Goal: Task Accomplishment & Management: Use online tool/utility

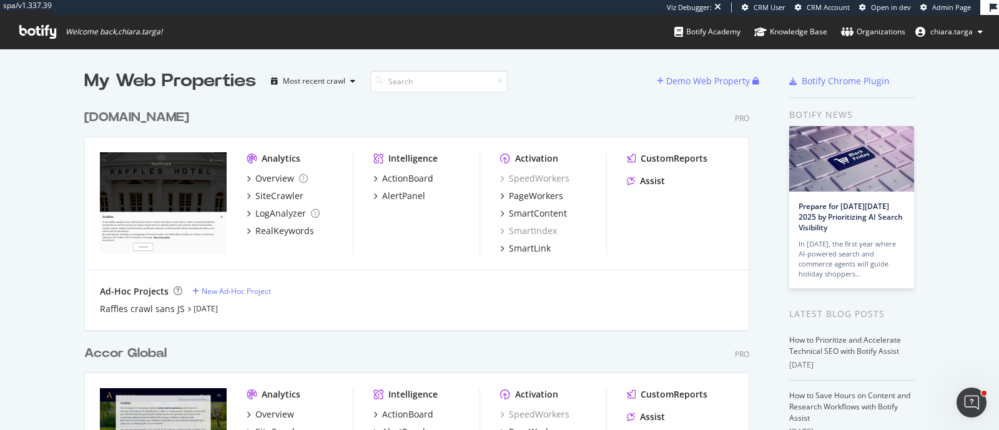
scroll to position [155, 0]
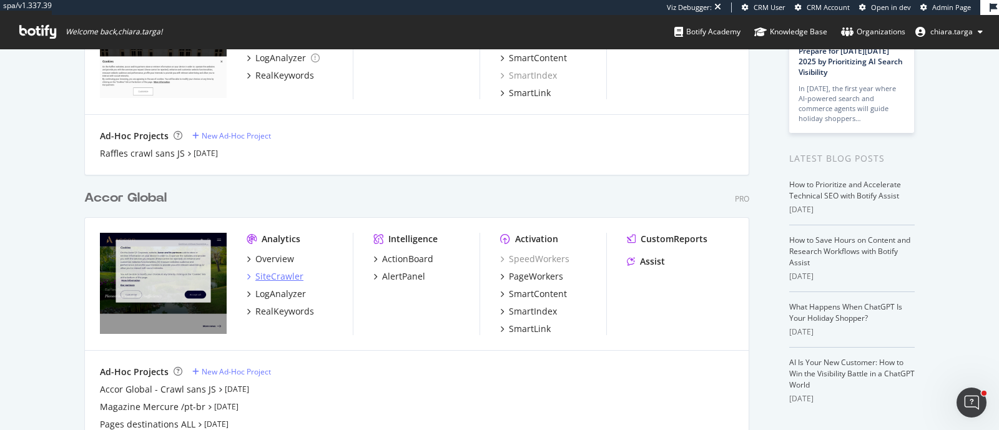
click at [265, 276] on div "SiteCrawler" at bounding box center [279, 276] width 48 height 12
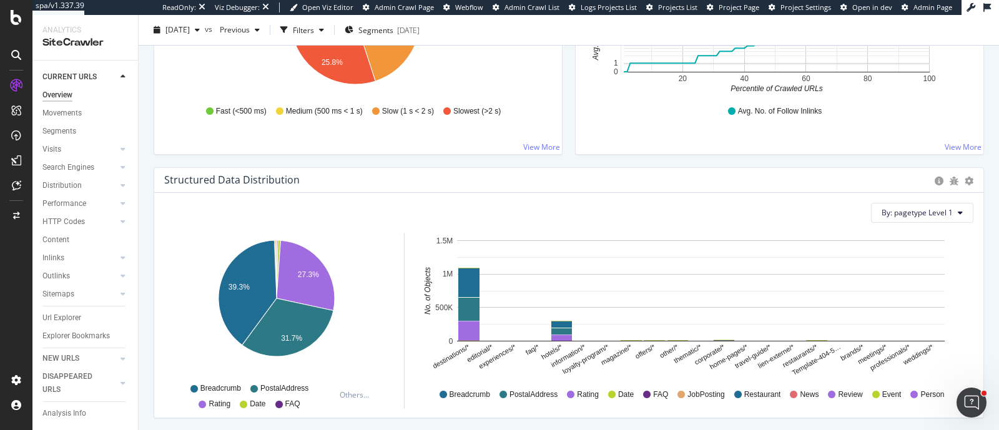
scroll to position [1160, 0]
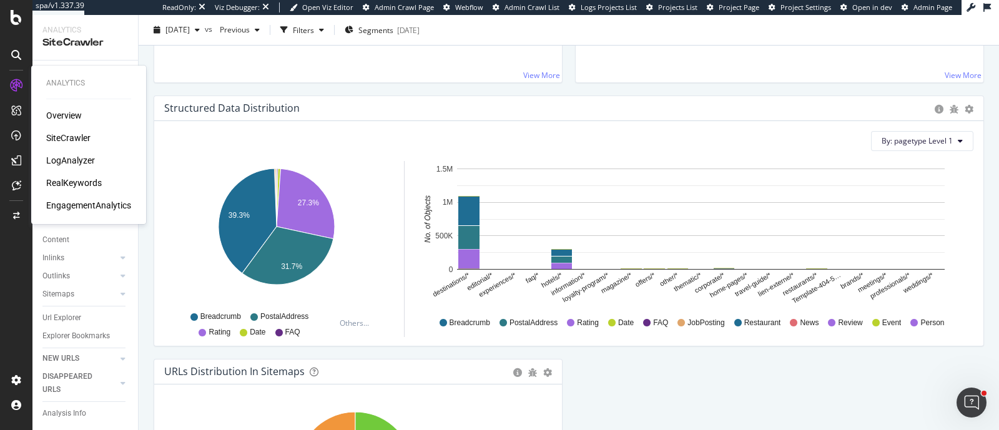
click at [119, 200] on div "EngagementAnalytics" at bounding box center [88, 205] width 85 height 12
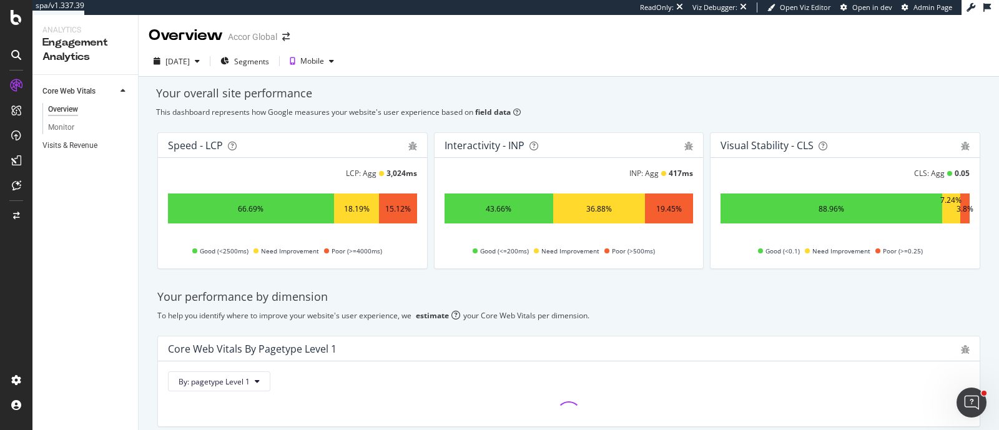
click at [99, 143] on link "Visits & Revenue" at bounding box center [85, 145] width 87 height 13
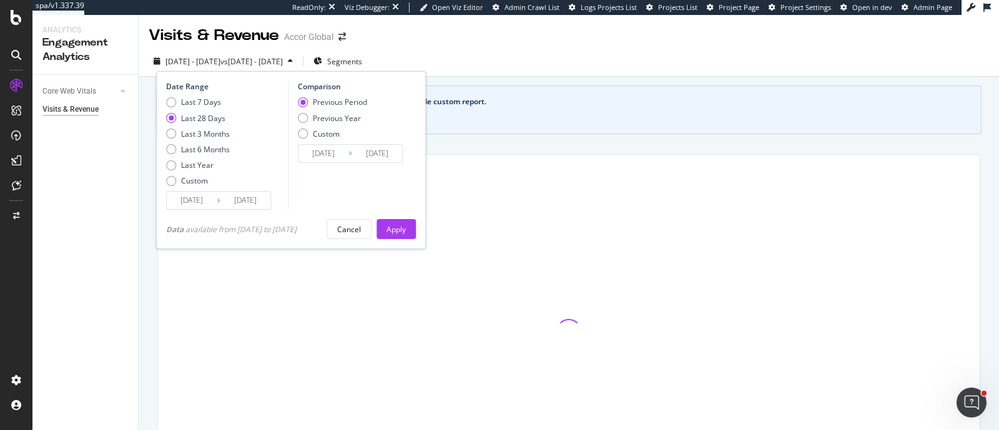
type input "2025/08/24"
type input "2025/09/20"
click at [215, 136] on div "Last 3 Months" at bounding box center [205, 134] width 49 height 11
type input "2025/06/21"
type input "2025/03/21"
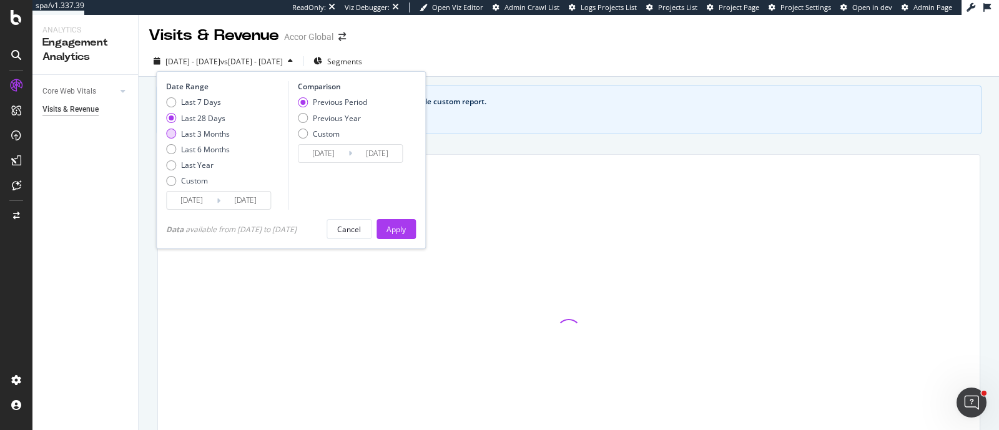
type input "2025/06/20"
click at [197, 198] on input "2025/06/21" at bounding box center [192, 200] width 50 height 17
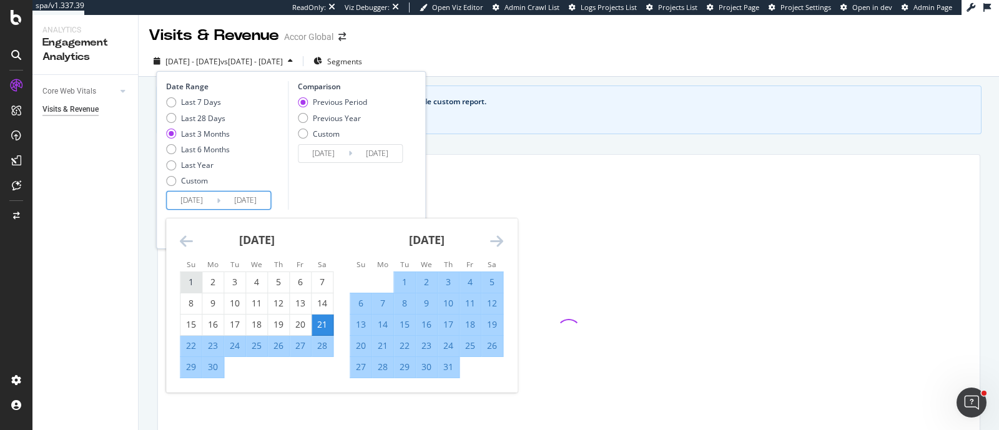
click at [192, 280] on div "1" at bounding box center [190, 282] width 21 height 12
type input "2025/06/01"
type input "2025/02/09"
type input "2025/05/31"
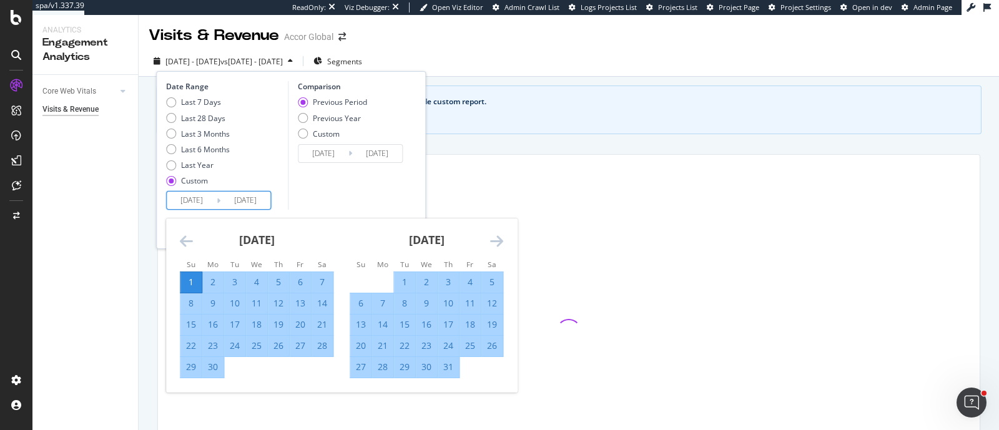
click at [496, 242] on icon "Move forward to switch to the next month." at bounding box center [496, 240] width 13 height 15
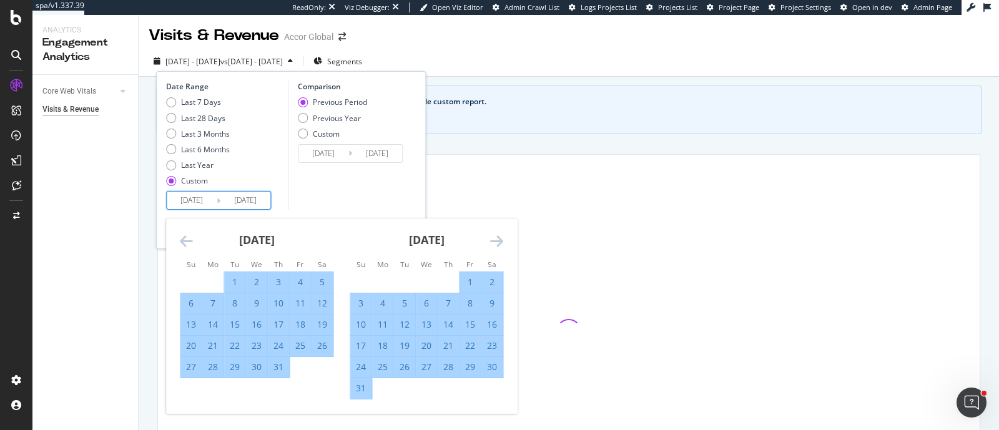
click at [361, 391] on div "31" at bounding box center [360, 388] width 21 height 12
type input "2025/08/31"
type input "2025/03/01"
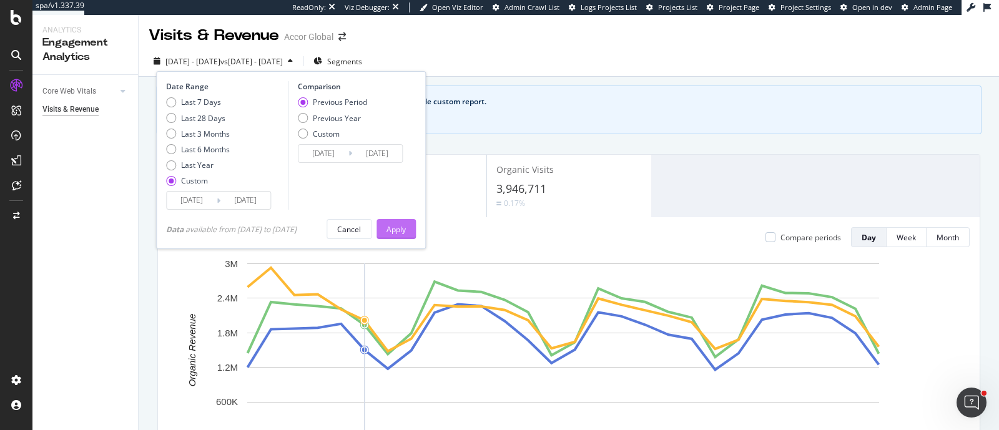
click at [416, 234] on button "Apply" at bounding box center [395, 229] width 39 height 20
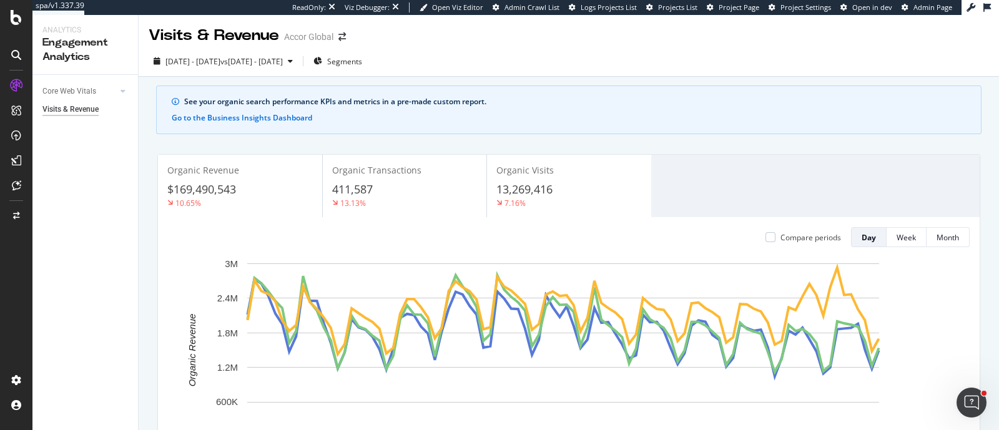
click at [296, 54] on div "2025 Jun. 1st - Aug. 31st vs 2025 Mar. 1st - May. 31st" at bounding box center [223, 61] width 149 height 19
click at [362, 67] on div "2025 Jun. 1st - Aug. 31st vs 2025 Mar. 1st - May. 31st Segments" at bounding box center [258, 61] width 218 height 20
click at [283, 61] on span "vs 2025 Mar. 1st - May. 31st" at bounding box center [251, 61] width 62 height 11
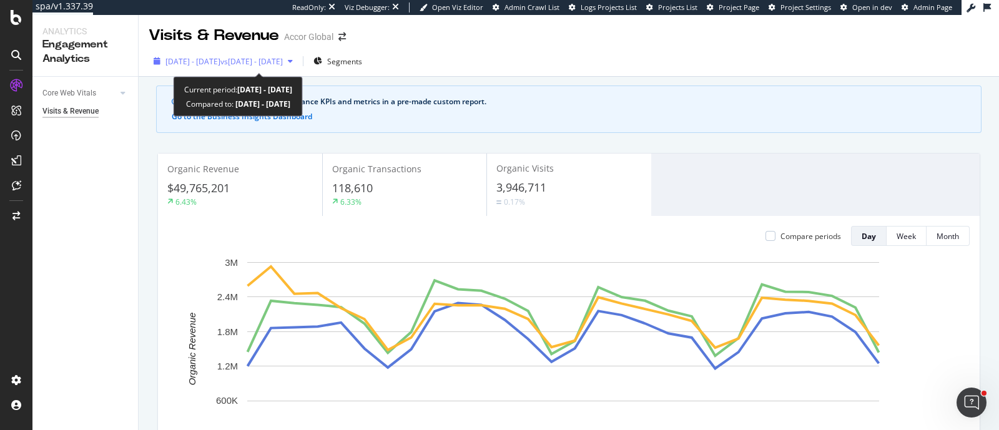
click at [283, 60] on span "vs 2025 Jul. 27th - Aug. 23rd" at bounding box center [251, 61] width 62 height 11
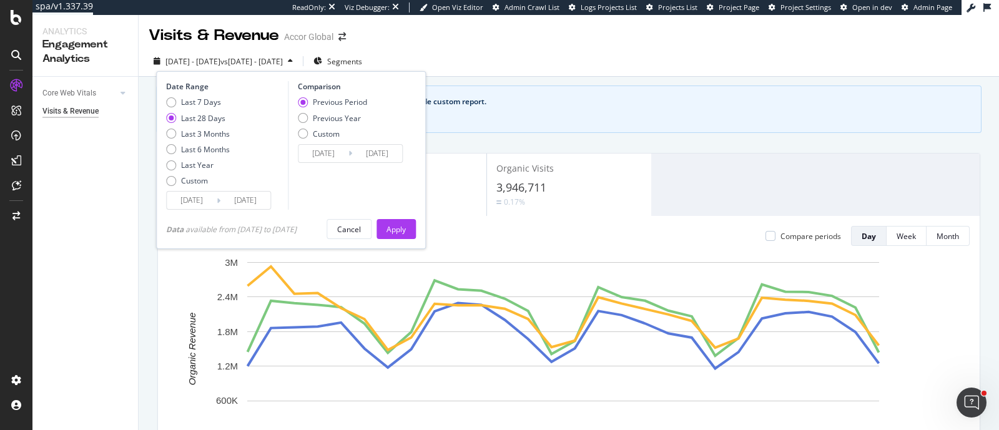
click at [201, 192] on input "2025/08/24" at bounding box center [192, 200] width 50 height 17
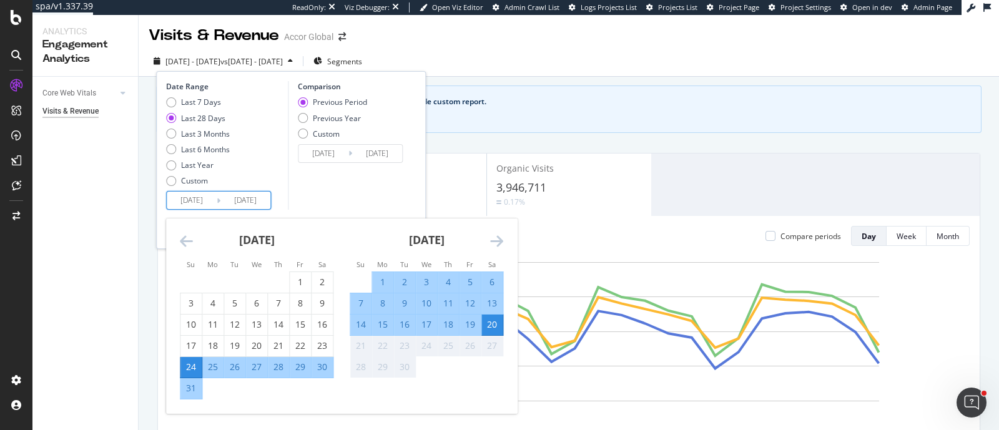
click at [181, 238] on icon "Move backward to switch to the previous month." at bounding box center [186, 240] width 13 height 15
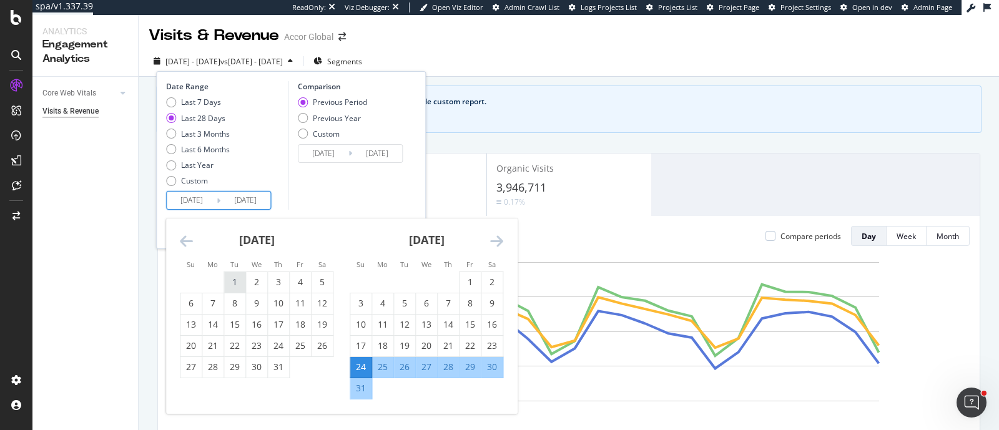
click at [233, 276] on div "1" at bounding box center [234, 282] width 21 height 12
type input "2025/07/01"
type input "2025/04/10"
type input "2025/06/30"
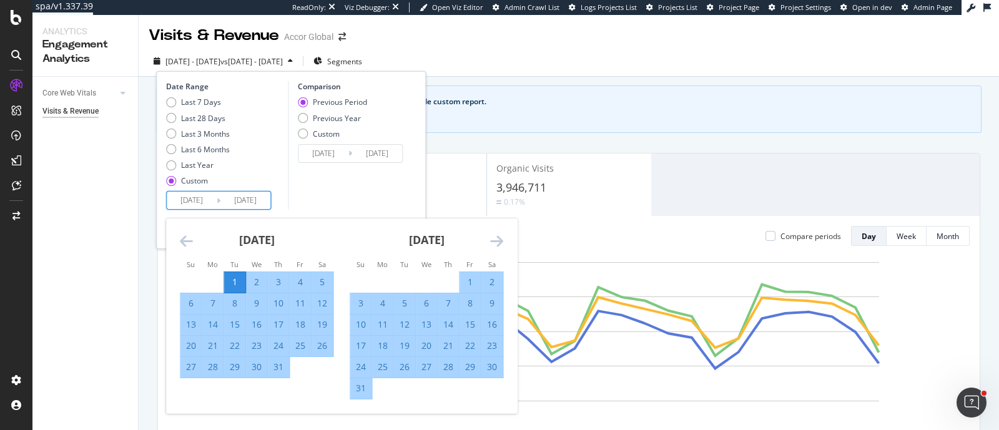
click at [496, 239] on icon "Move forward to switch to the next month." at bounding box center [496, 240] width 13 height 15
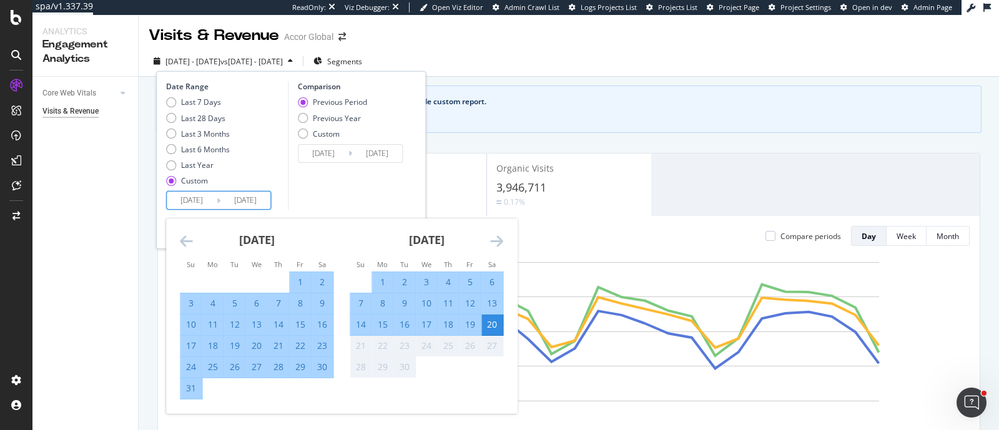
click at [496, 326] on div "20" at bounding box center [491, 324] width 21 height 12
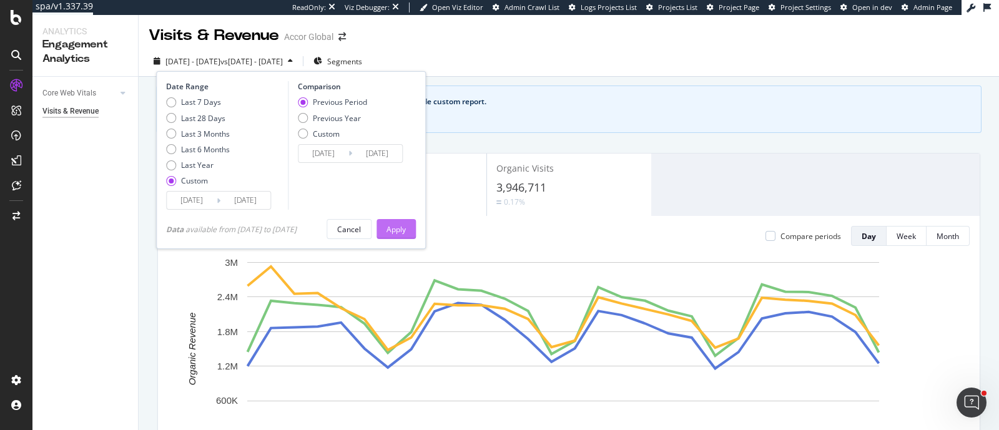
click at [406, 229] on div "Apply" at bounding box center [395, 229] width 19 height 11
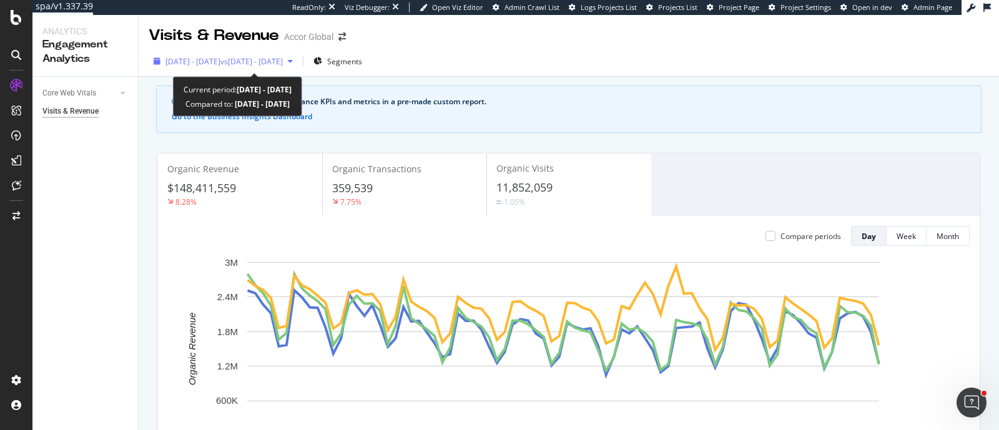
click at [298, 53] on div "2025 Jul. 1st - Sep. 20th vs 2025 Apr. 10th - Jun. 30th" at bounding box center [223, 61] width 149 height 19
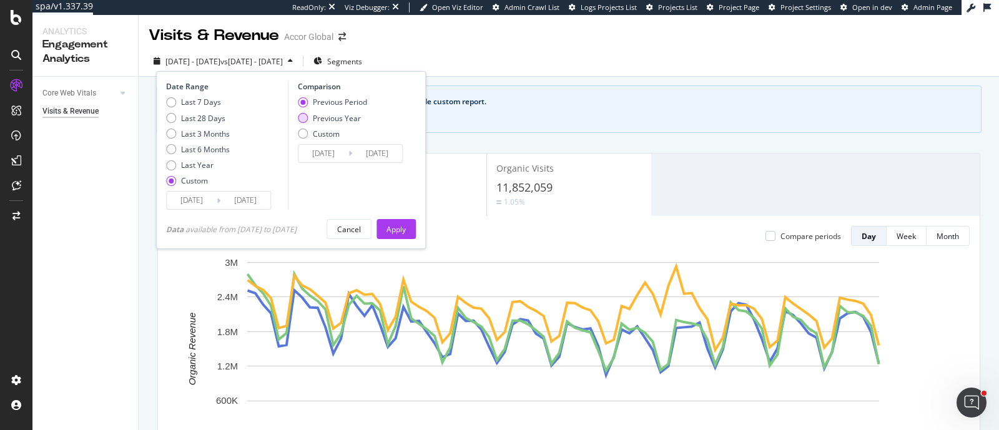
click at [353, 114] on div "Previous Year" at bounding box center [337, 118] width 48 height 11
type input "2024/07/02"
type input "2024/09/21"
click at [406, 226] on div "Apply" at bounding box center [395, 229] width 19 height 11
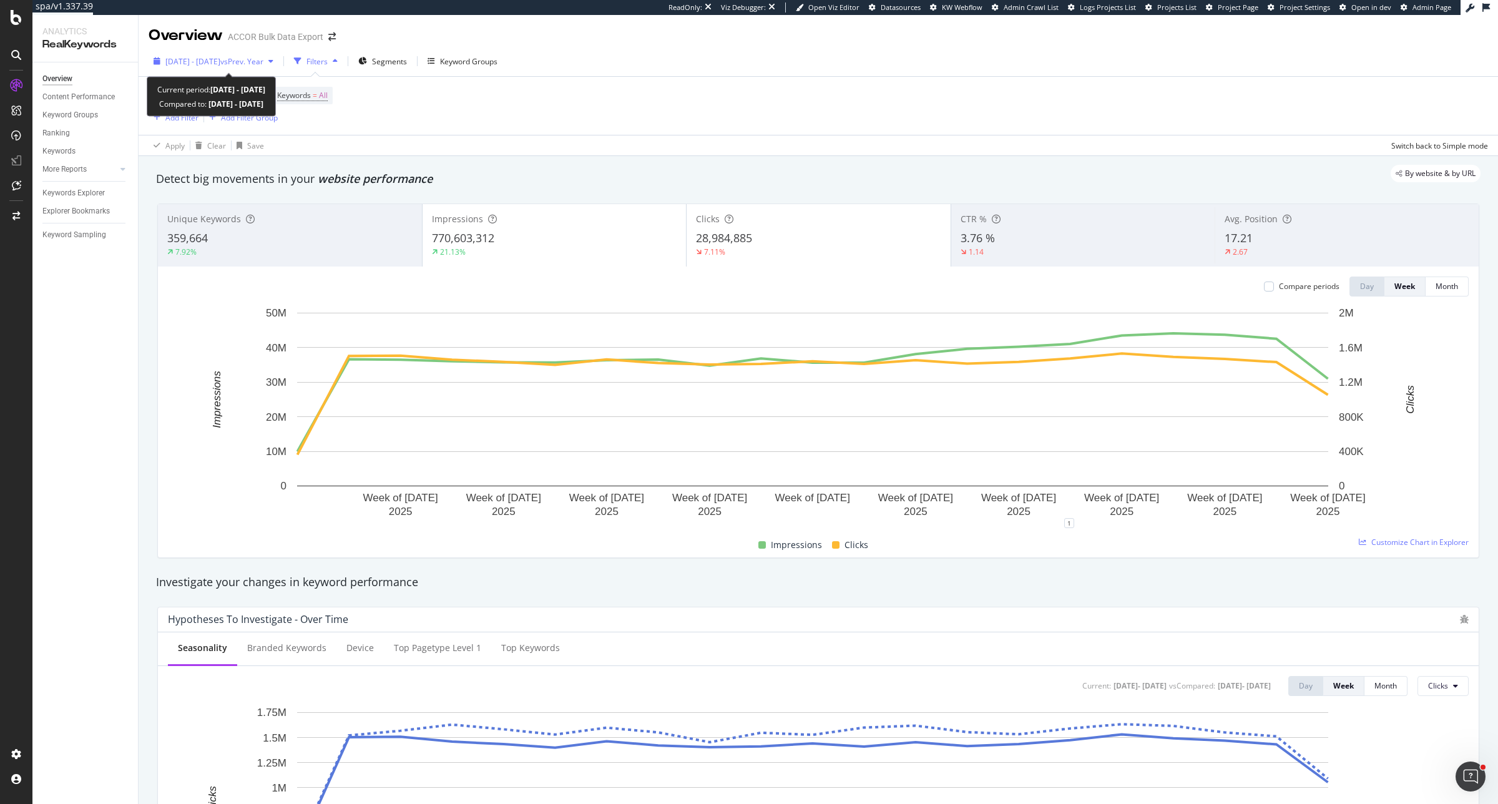
click at [220, 63] on span "2025 Feb. 1st - Jun. 20th" at bounding box center [192, 61] width 55 height 11
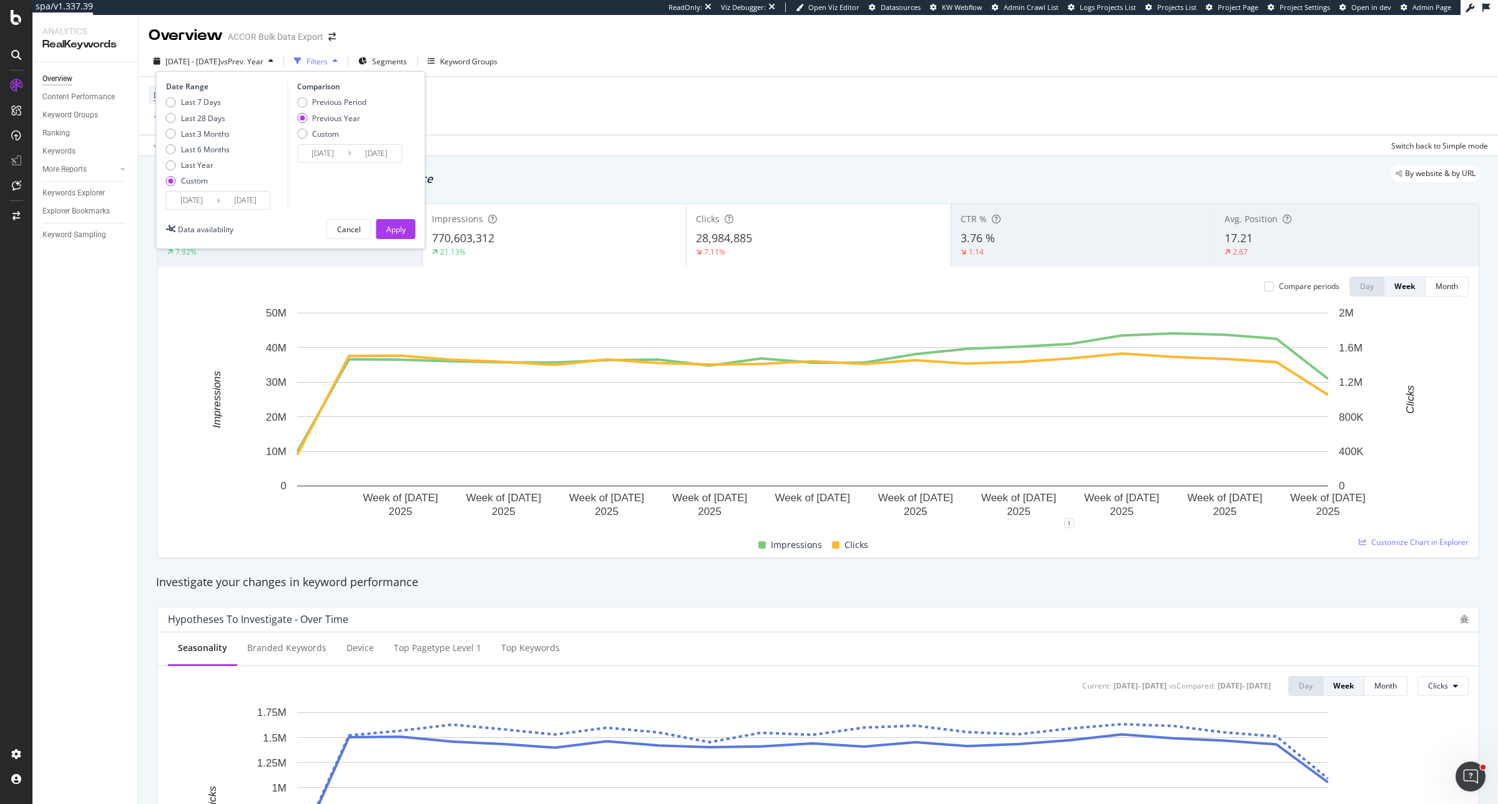
click at [202, 197] on input "2025/02/01" at bounding box center [192, 200] width 50 height 17
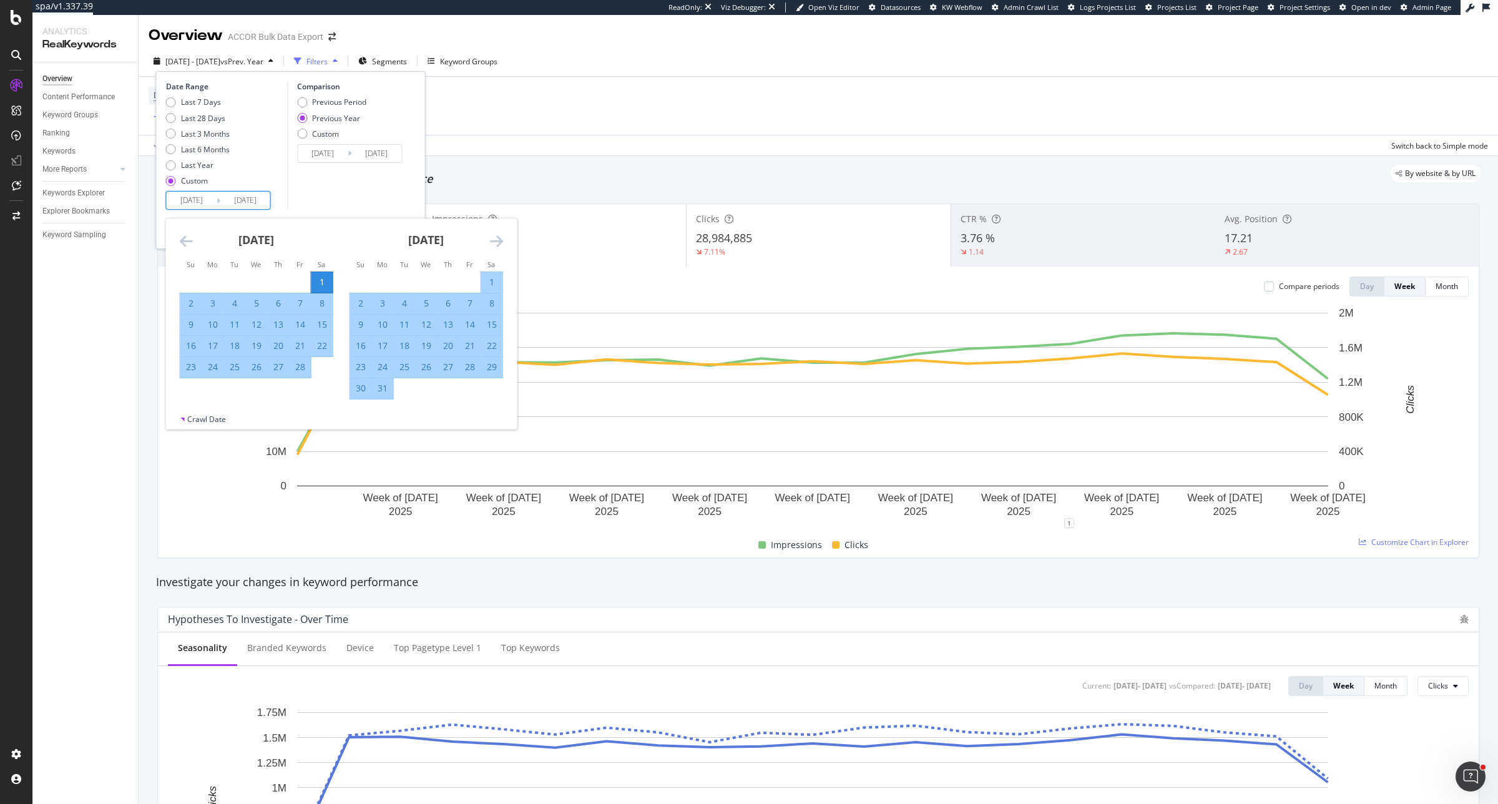
click at [487, 241] on div "March 2025" at bounding box center [426, 244] width 154 height 53
click at [497, 241] on icon "Move forward to switch to the next month." at bounding box center [496, 240] width 13 height 15
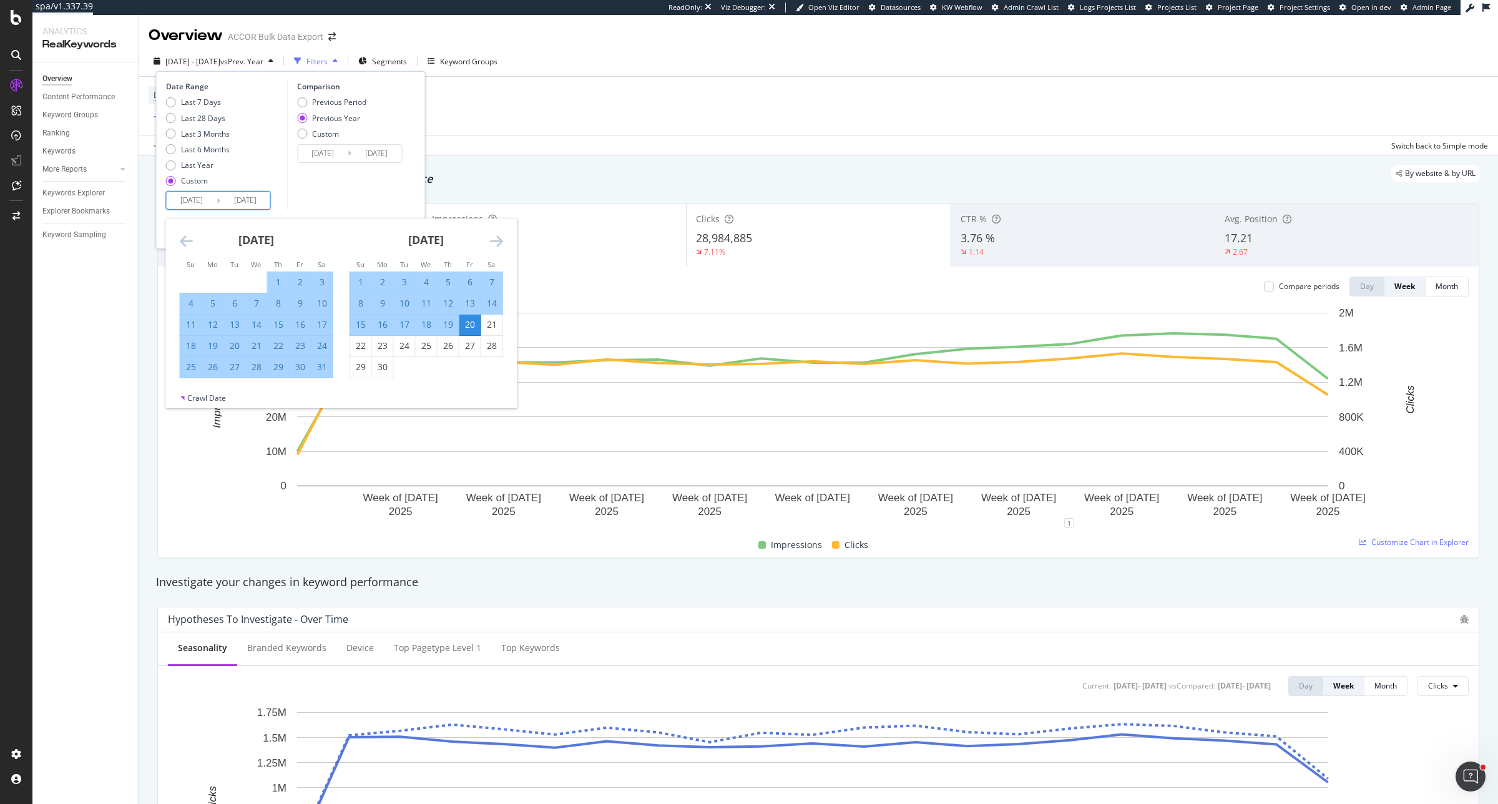
click at [497, 241] on icon "Move forward to switch to the next month." at bounding box center [496, 240] width 13 height 15
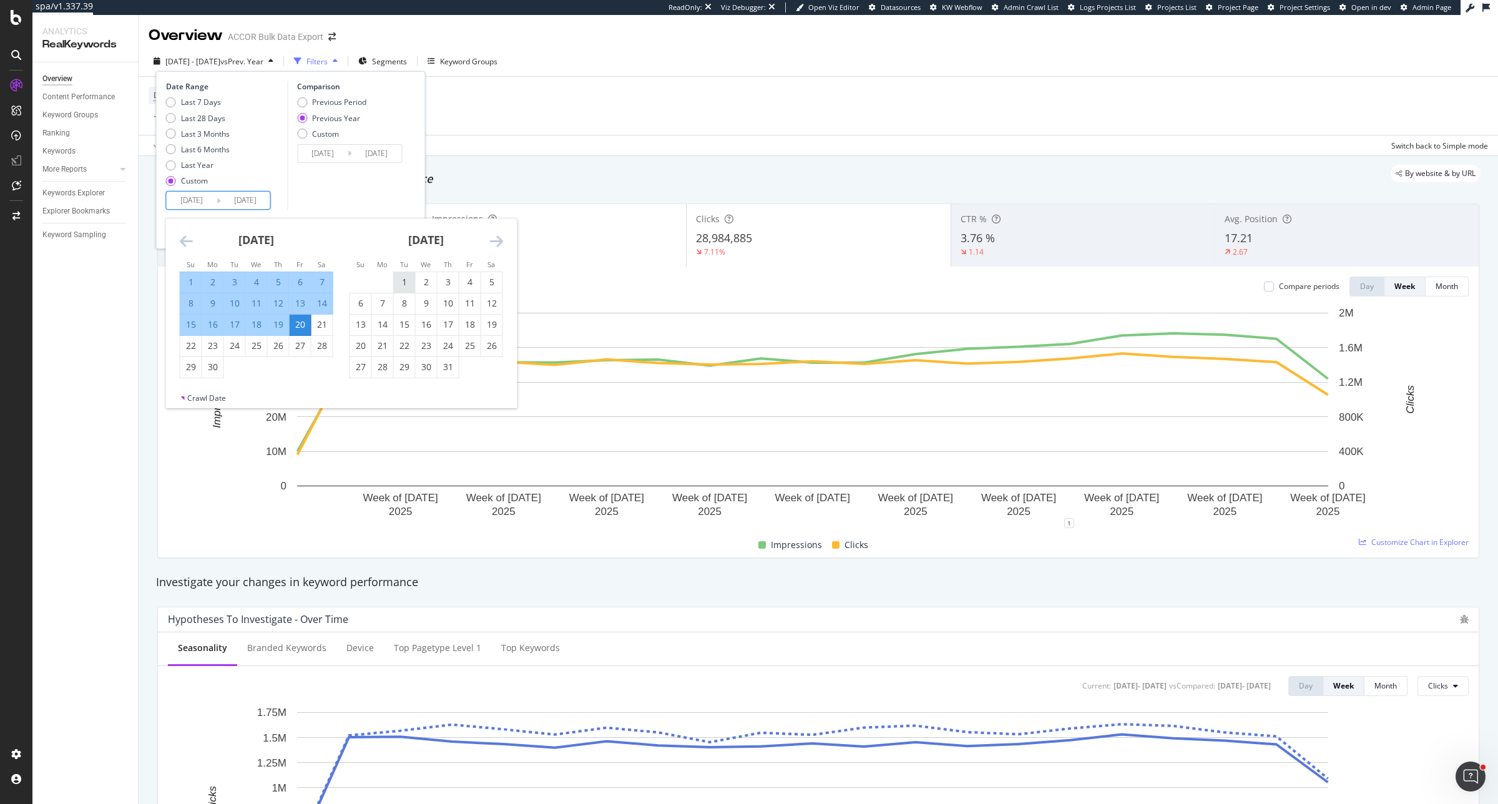
click at [406, 279] on div "1" at bounding box center [404, 282] width 21 height 12
type input "2025/07/01"
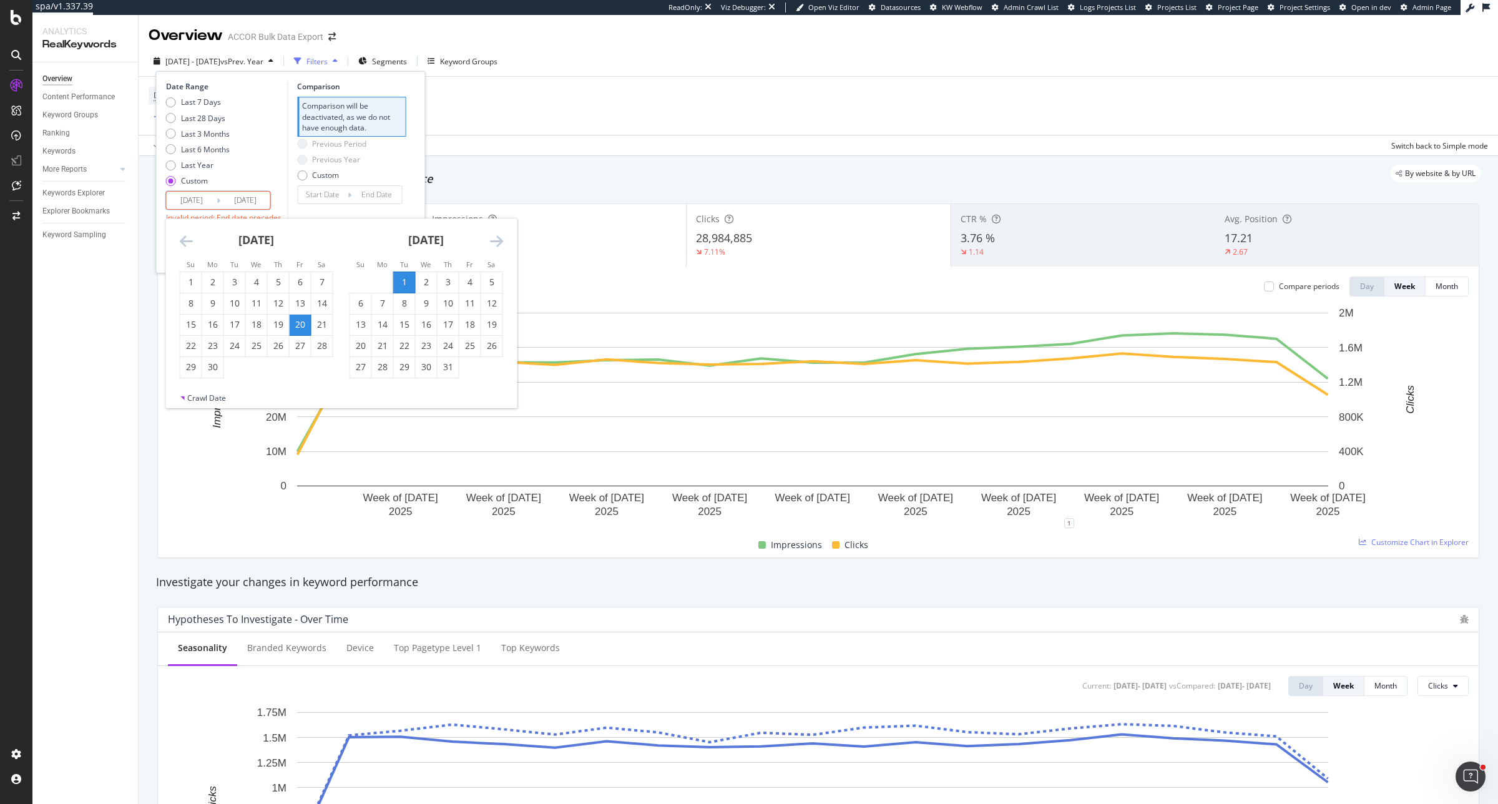
click at [495, 237] on icon "Move forward to switch to the next month." at bounding box center [496, 240] width 13 height 15
click at [488, 321] on div "20" at bounding box center [491, 324] width 21 height 12
type input "2025/09/20"
type input "2025/04/10"
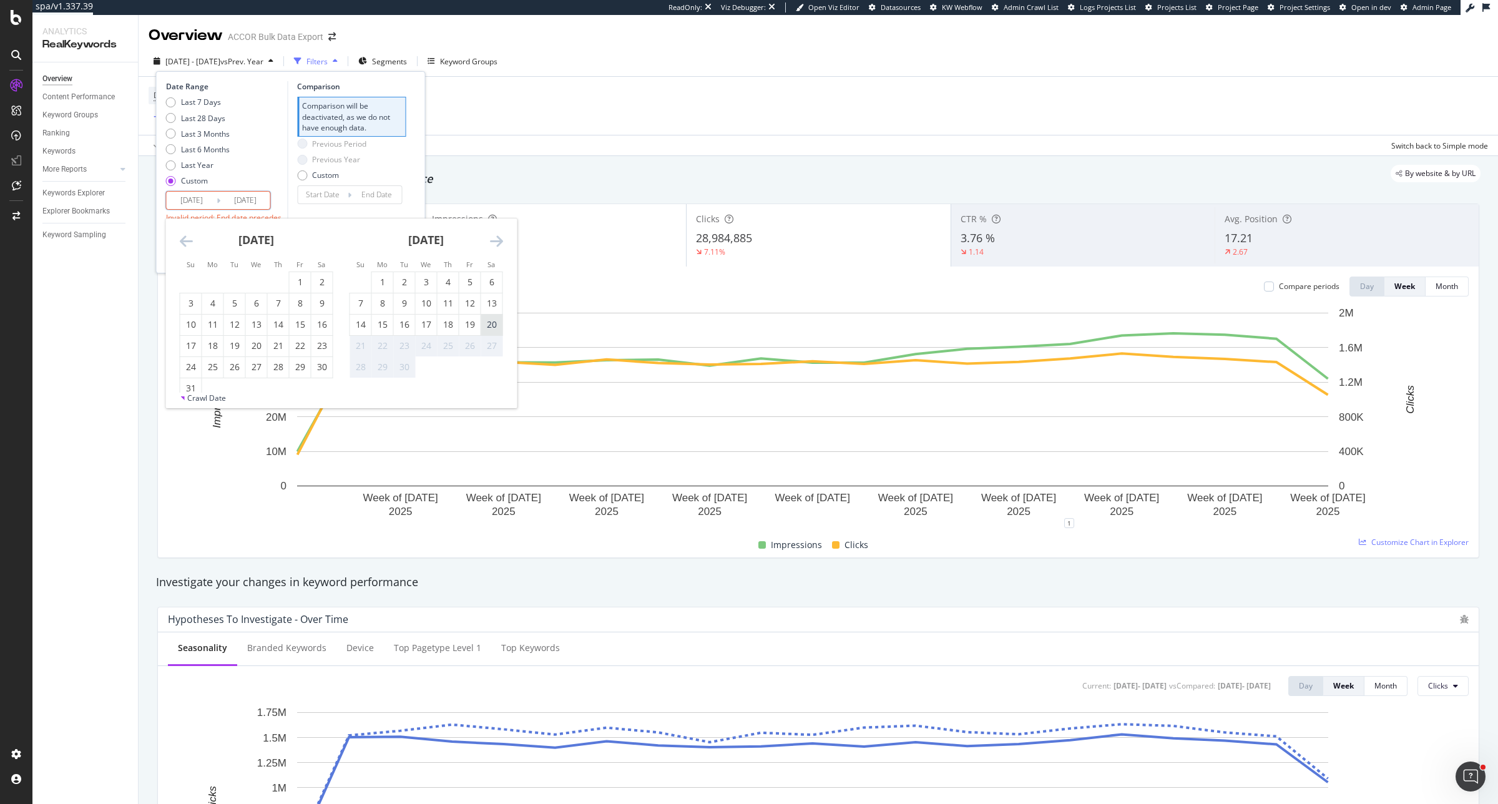
type input "2025/06/30"
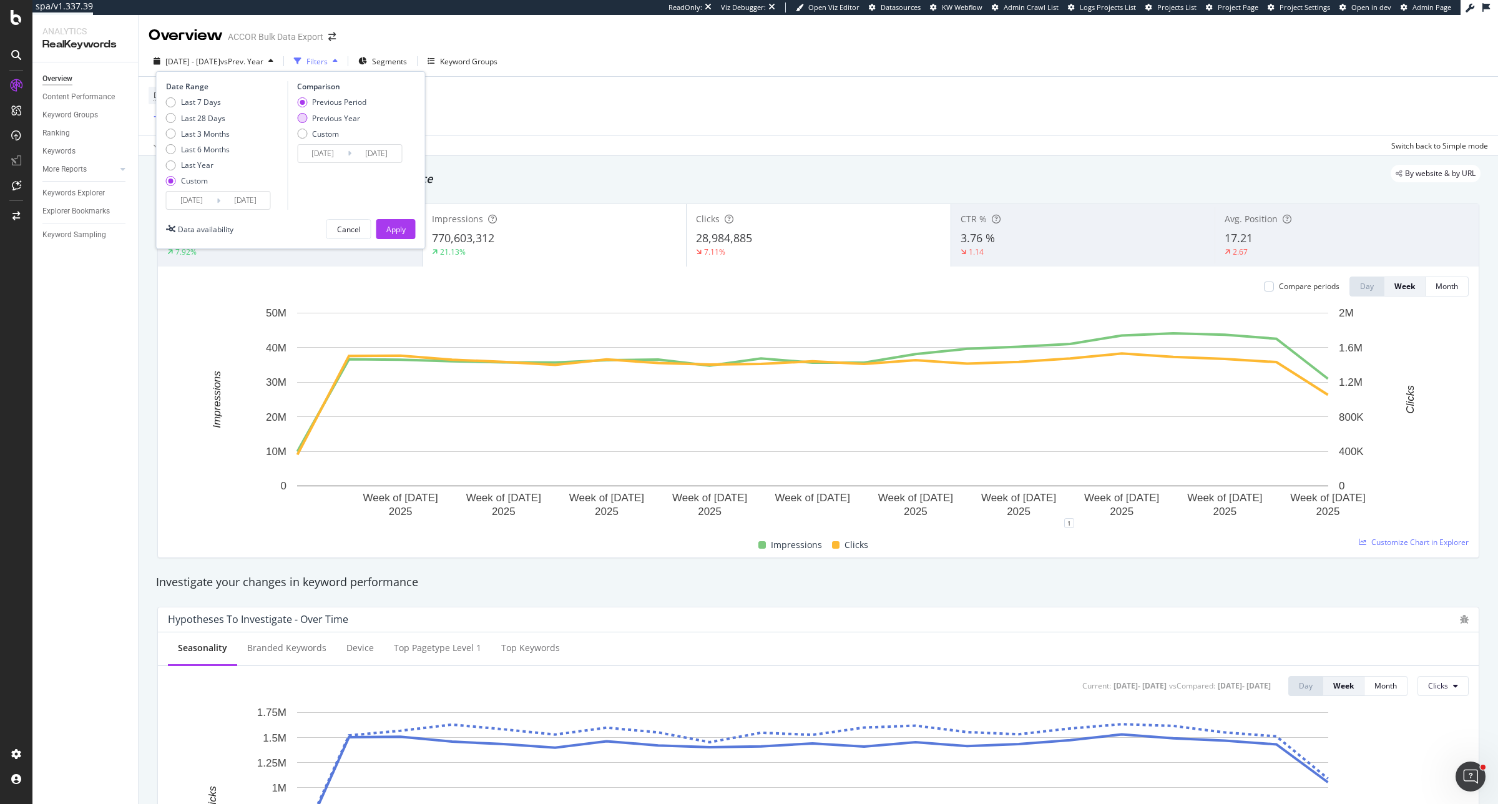
click at [357, 122] on div "Previous Year" at bounding box center [336, 118] width 48 height 11
type input "2024/07/02"
type input "2024/09/21"
click at [403, 223] on div "Apply" at bounding box center [395, 229] width 19 height 19
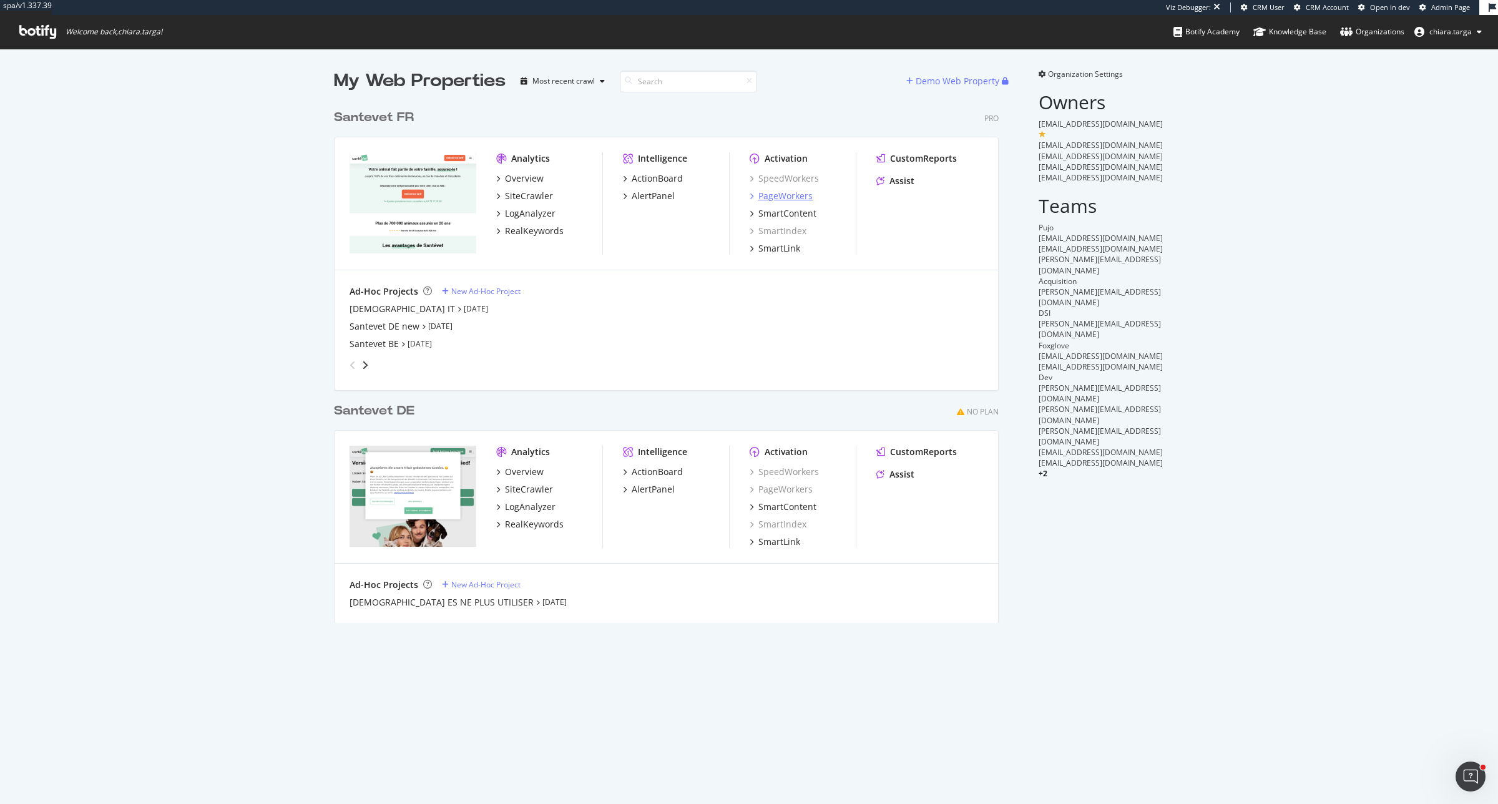
click at [800, 192] on div "PageWorkers" at bounding box center [785, 196] width 54 height 12
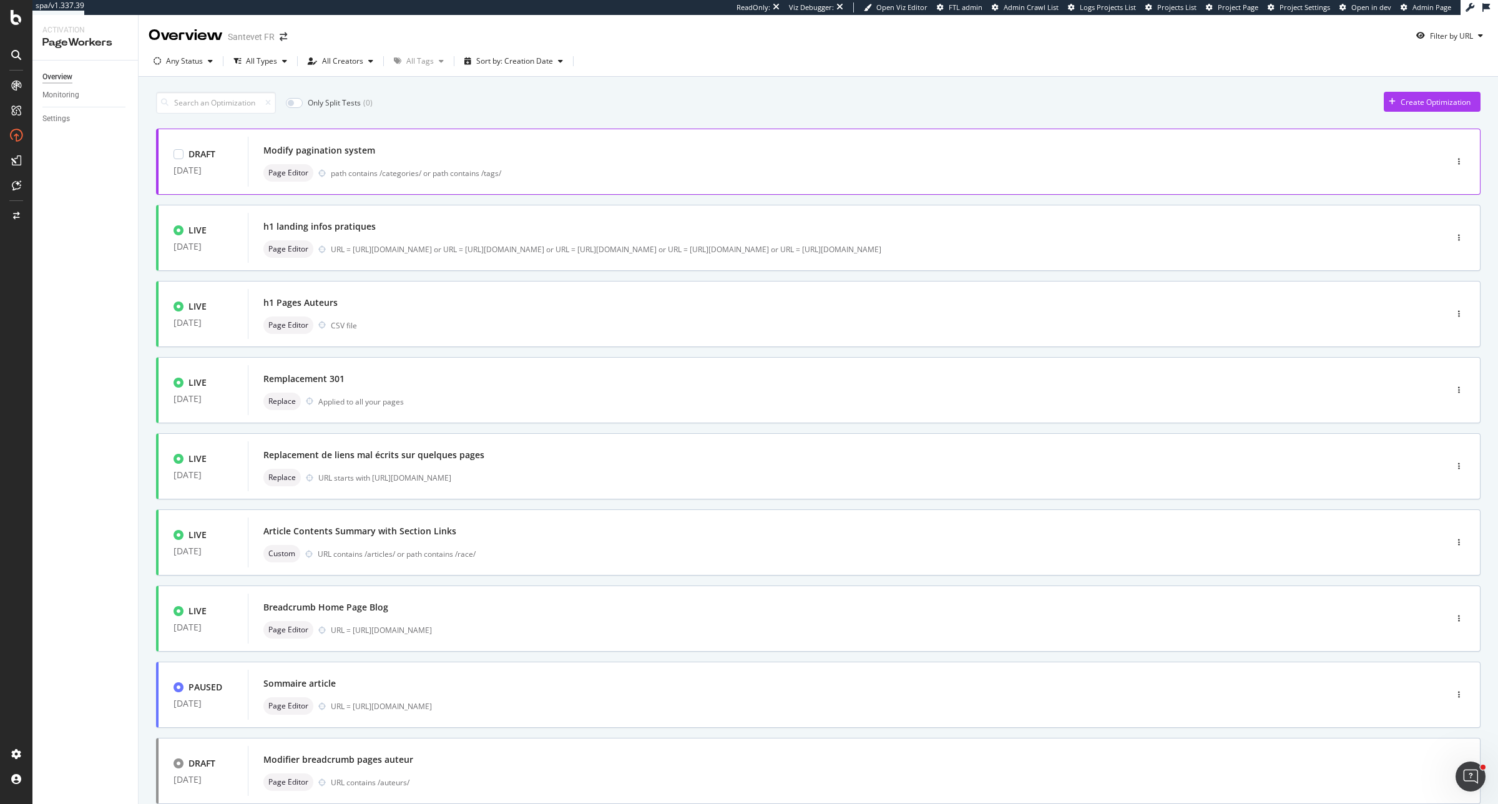
click at [496, 172] on div "path contains /categories/ or path contains /tags/" at bounding box center [862, 173] width 1062 height 11
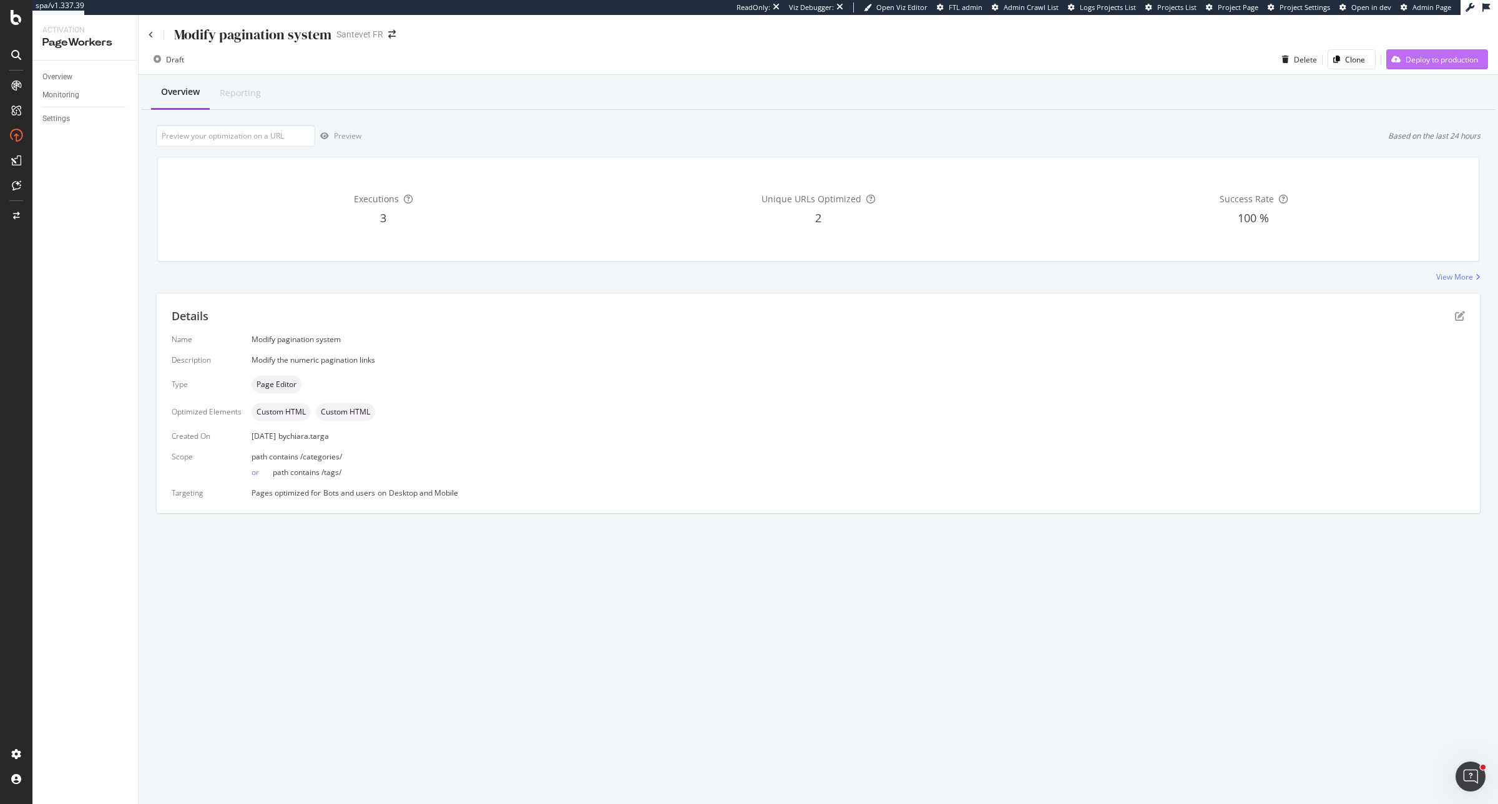
click at [1440, 51] on div "Deploy to production" at bounding box center [1432, 59] width 92 height 19
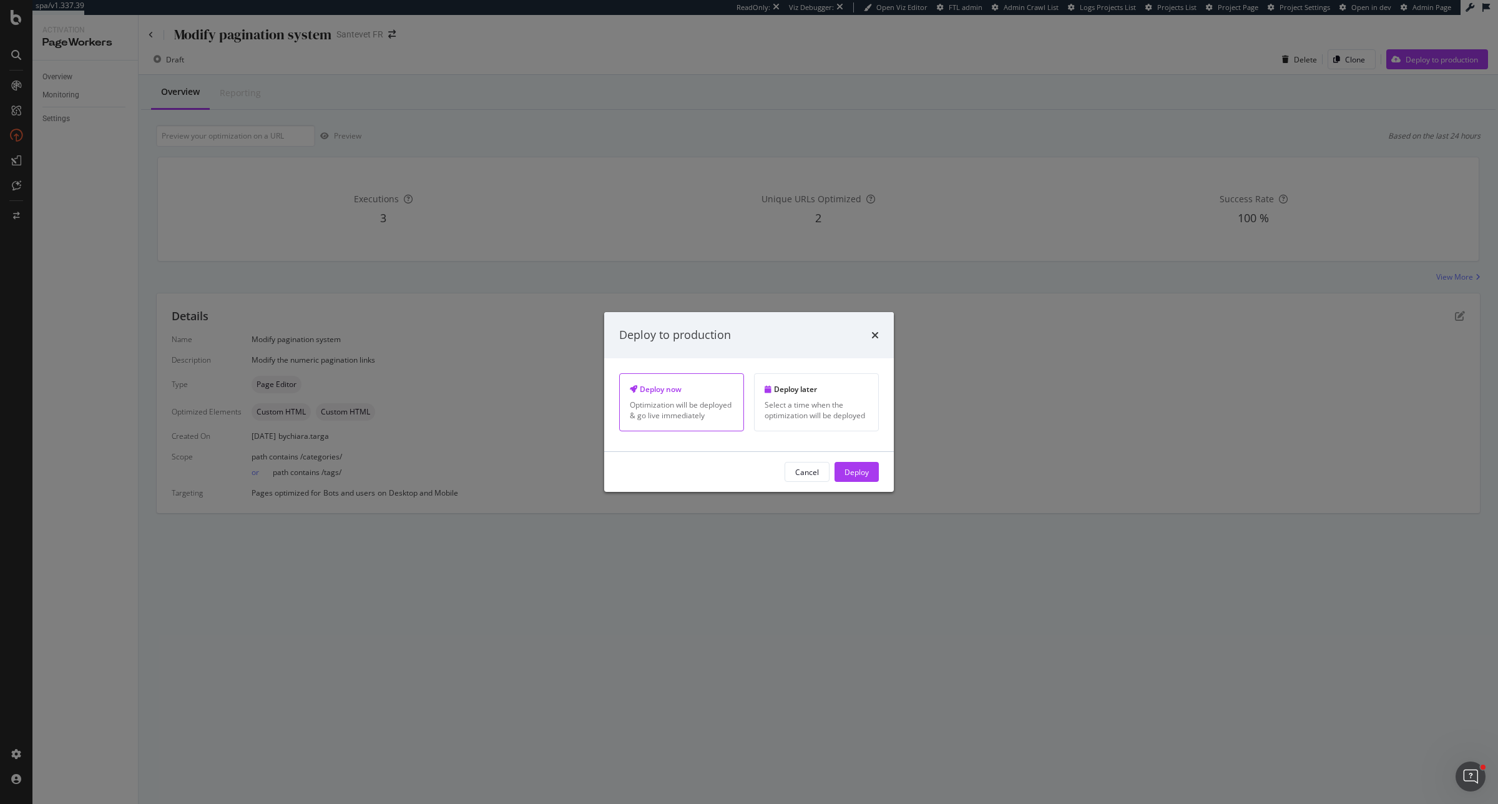
click at [889, 475] on div "Cancel Deploy" at bounding box center [749, 472] width 290 height 40
click at [866, 477] on div "Deploy" at bounding box center [856, 471] width 24 height 11
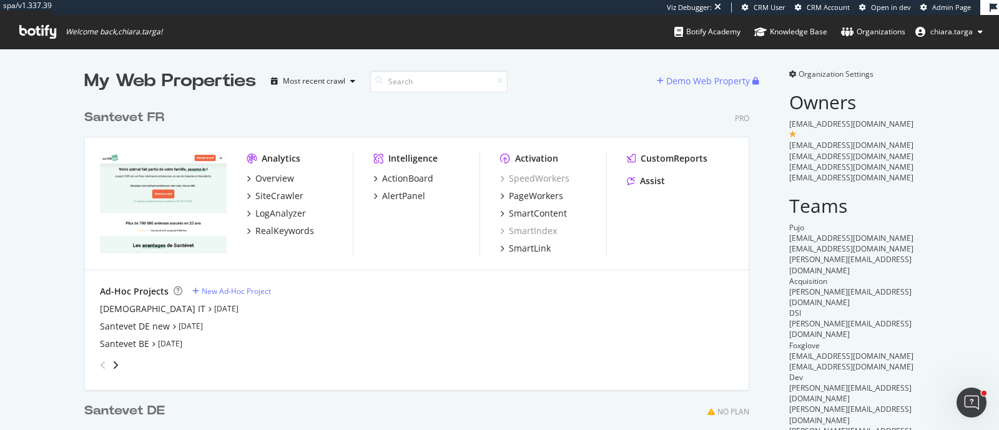
scroll to position [517, 662]
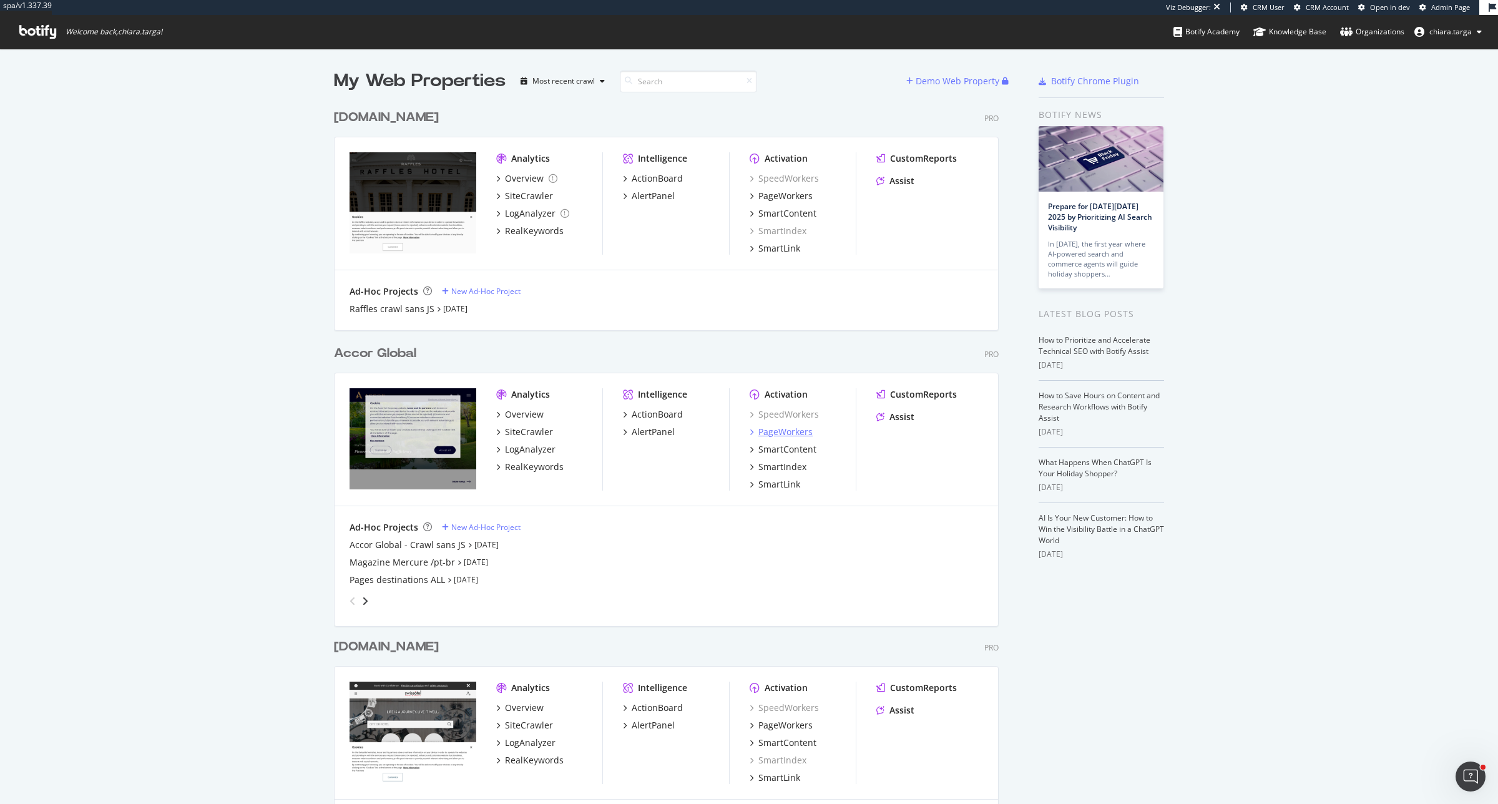
click at [762, 428] on div "PageWorkers" at bounding box center [785, 432] width 54 height 12
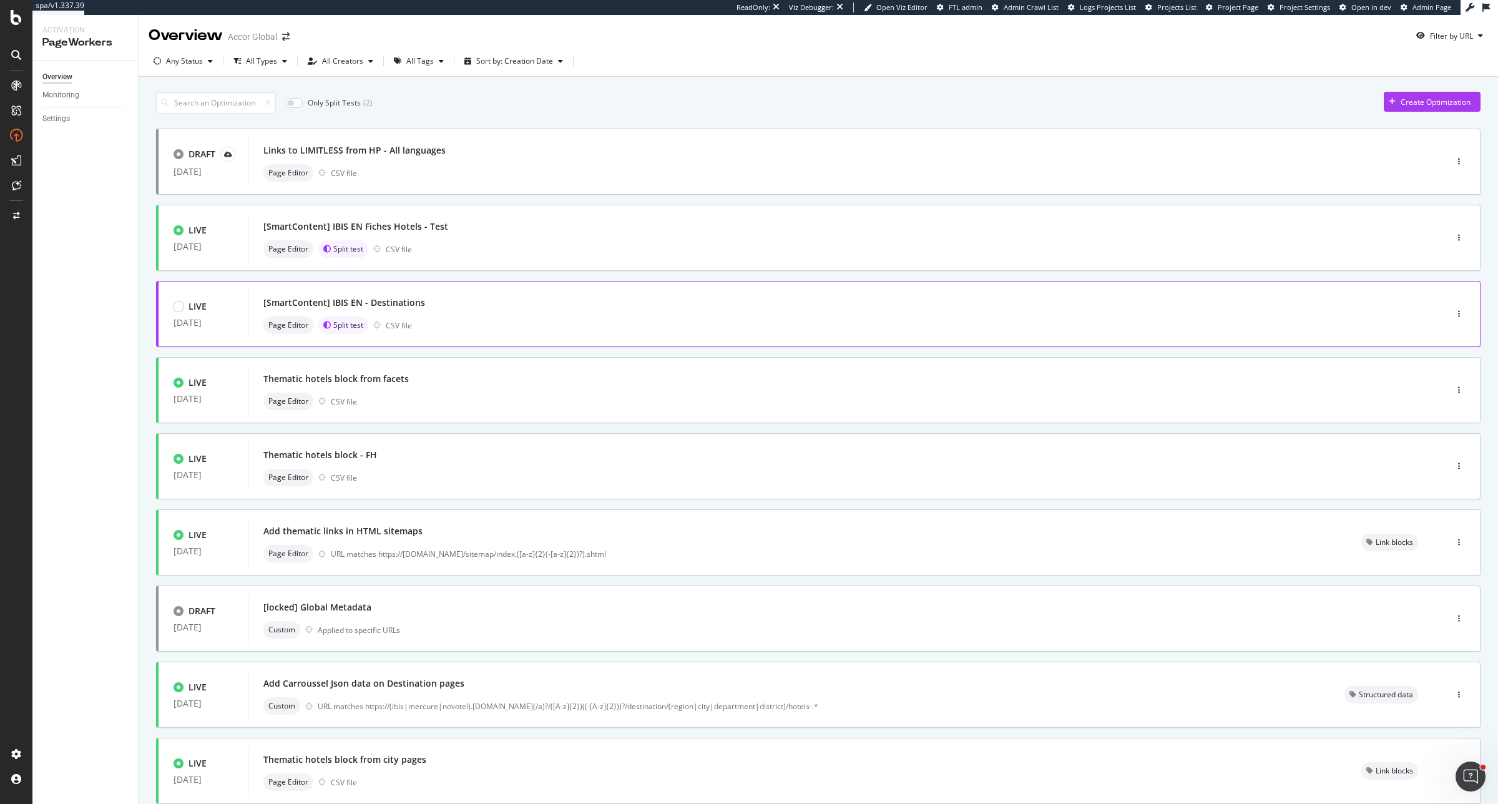
click at [505, 319] on div "Page Editor Split test CSV file" at bounding box center [828, 324] width 1130 height 17
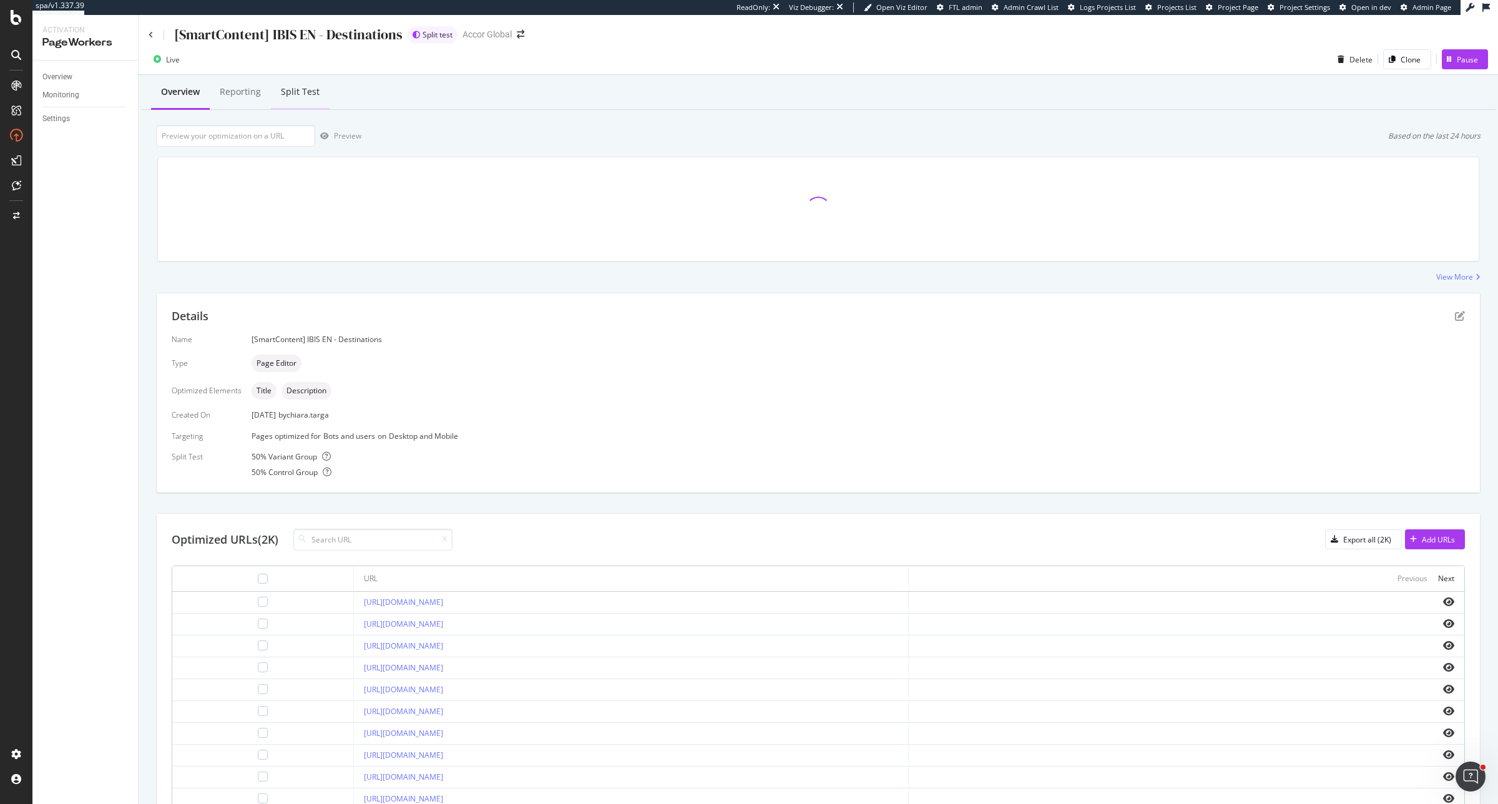
click at [315, 97] on div "Split Test" at bounding box center [300, 91] width 39 height 12
